Goal: Task Accomplishment & Management: Manage account settings

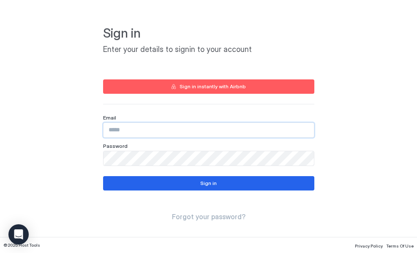
click at [144, 128] on input "Input Field" at bounding box center [208, 130] width 210 height 14
type input "*"
type input "**********"
click at [190, 185] on button "Sign in" at bounding box center [208, 183] width 211 height 14
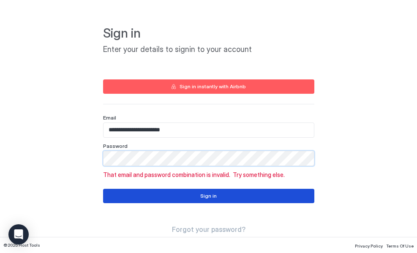
click at [203, 196] on div "Sign in" at bounding box center [208, 196] width 16 height 8
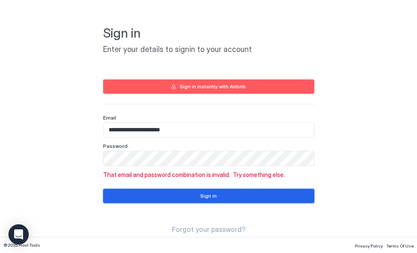
click at [159, 195] on button "Sign in" at bounding box center [208, 196] width 211 height 14
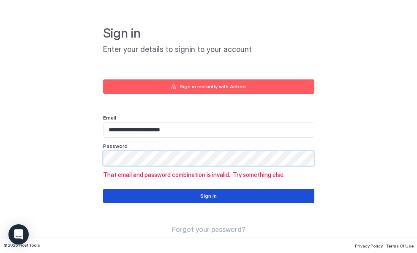
click at [166, 192] on button "Sign in" at bounding box center [208, 196] width 211 height 14
click at [177, 199] on button "Sign in" at bounding box center [208, 196] width 211 height 14
click at [186, 195] on button "Sign in" at bounding box center [208, 196] width 211 height 14
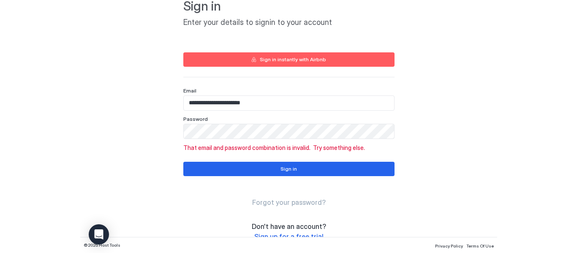
scroll to position [41, 0]
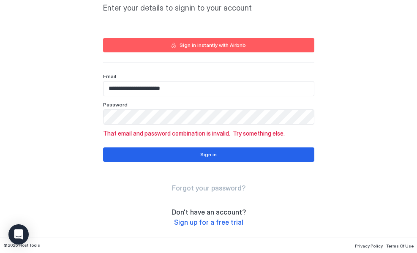
click at [222, 190] on span "Forgot your password?" at bounding box center [208, 188] width 73 height 8
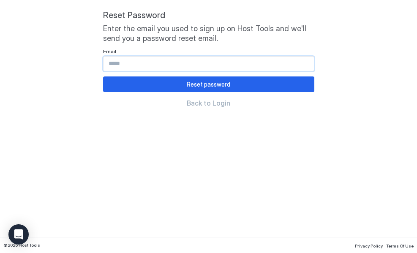
click at [164, 65] on input "Input Field" at bounding box center [208, 64] width 210 height 14
type input "**********"
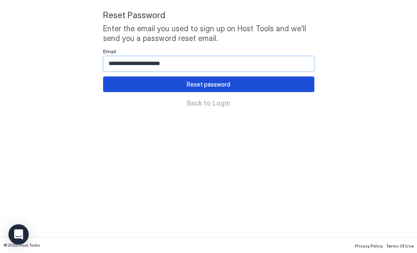
click at [192, 84] on div "Reset password" at bounding box center [209, 84] width 44 height 9
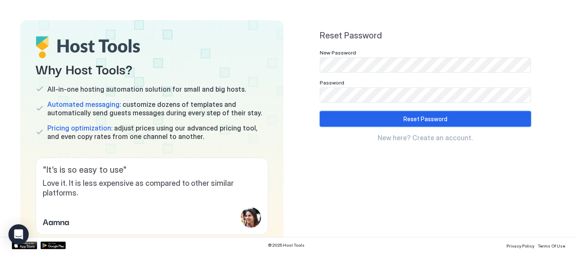
click at [403, 116] on div "Reset Password" at bounding box center [425, 118] width 44 height 9
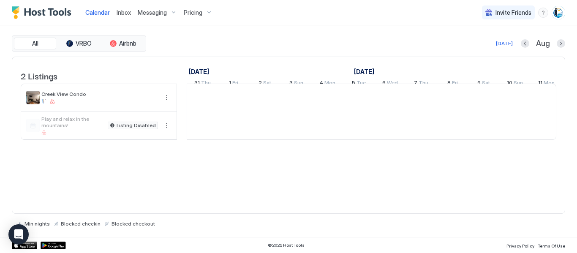
scroll to position [0, 469]
